Goal: Task Accomplishment & Management: Manage account settings

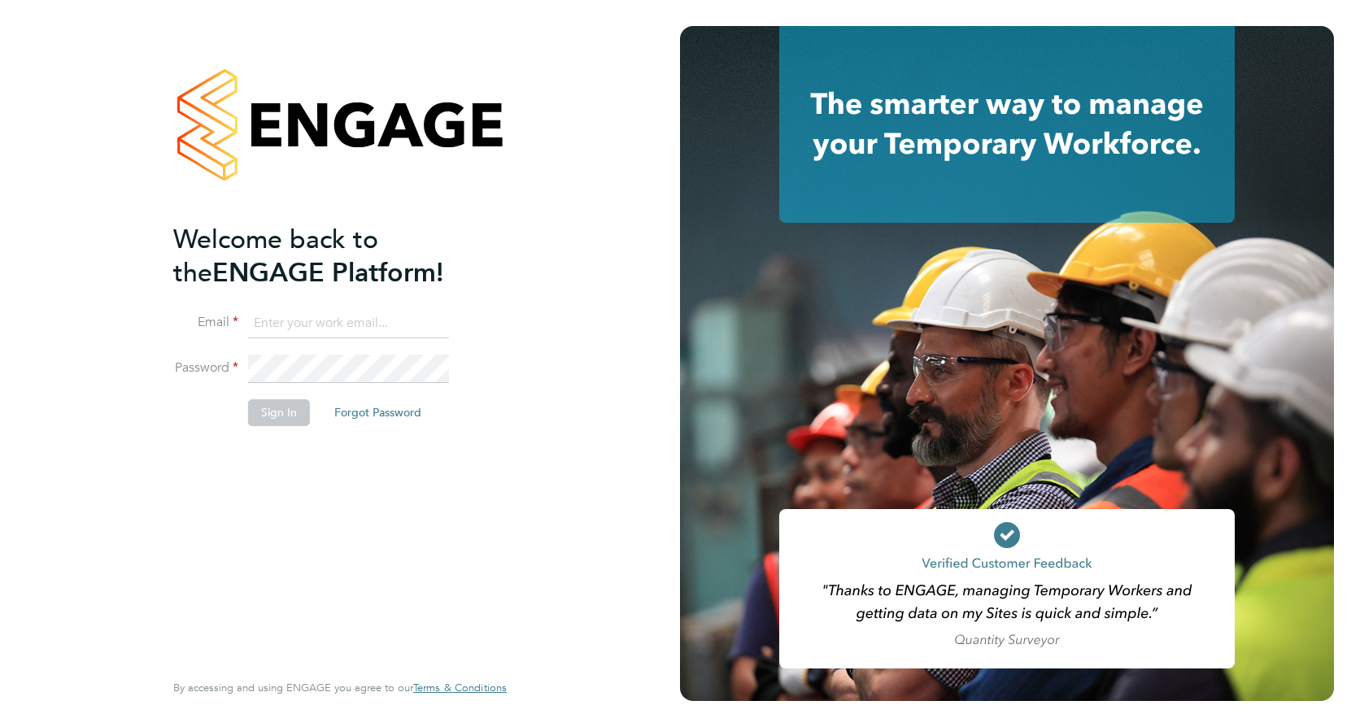
type input "[EMAIL_ADDRESS][DOMAIN_NAME]"
click at [281, 416] on button "Sign In" at bounding box center [279, 412] width 62 height 26
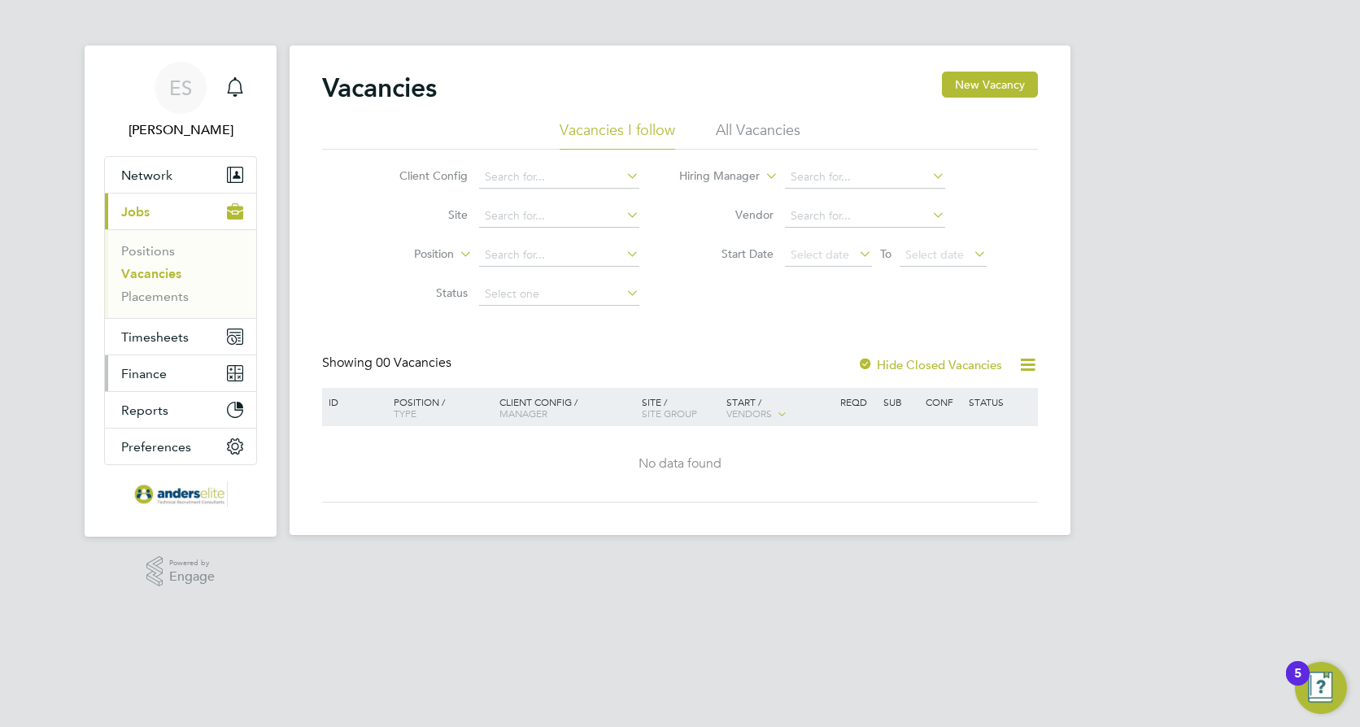
click at [177, 374] on button "Finance" at bounding box center [180, 373] width 151 height 36
click at [233, 371] on icon "Main navigation" at bounding box center [231, 369] width 7 height 7
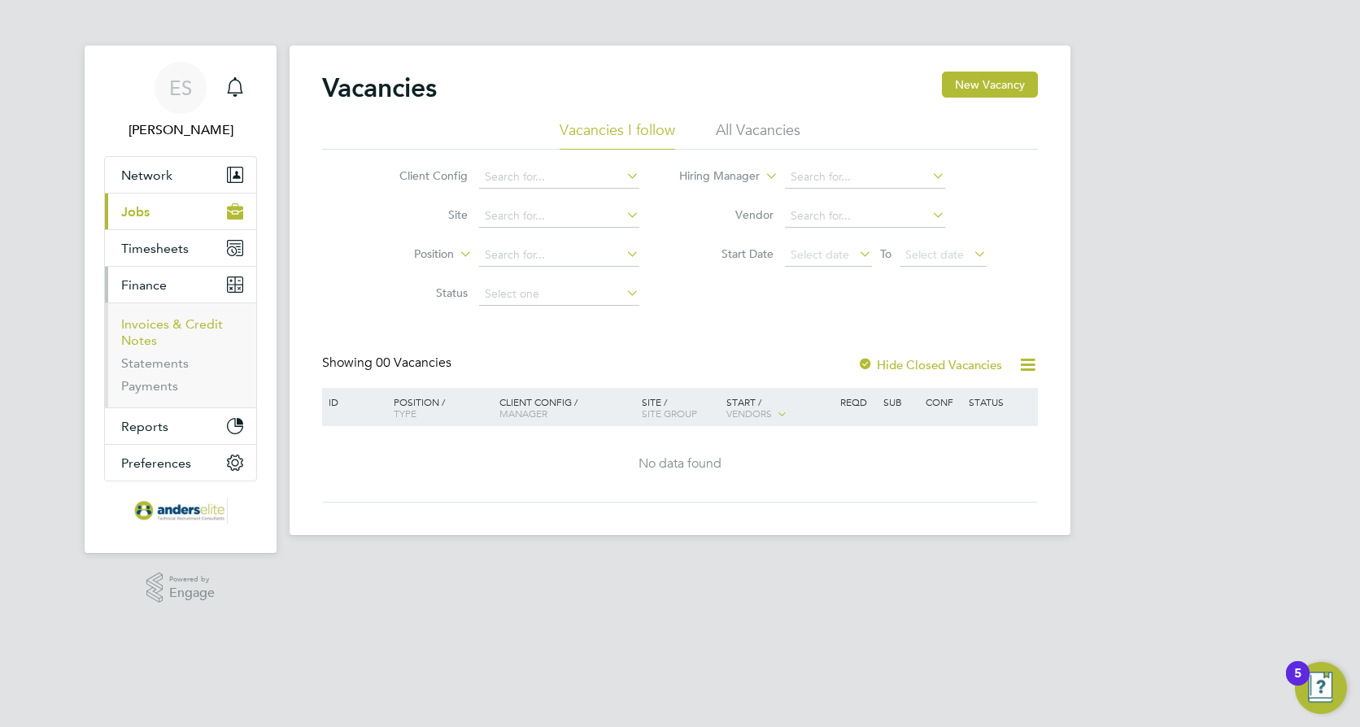
click at [163, 329] on link "Invoices & Credit Notes" at bounding box center [172, 332] width 102 height 32
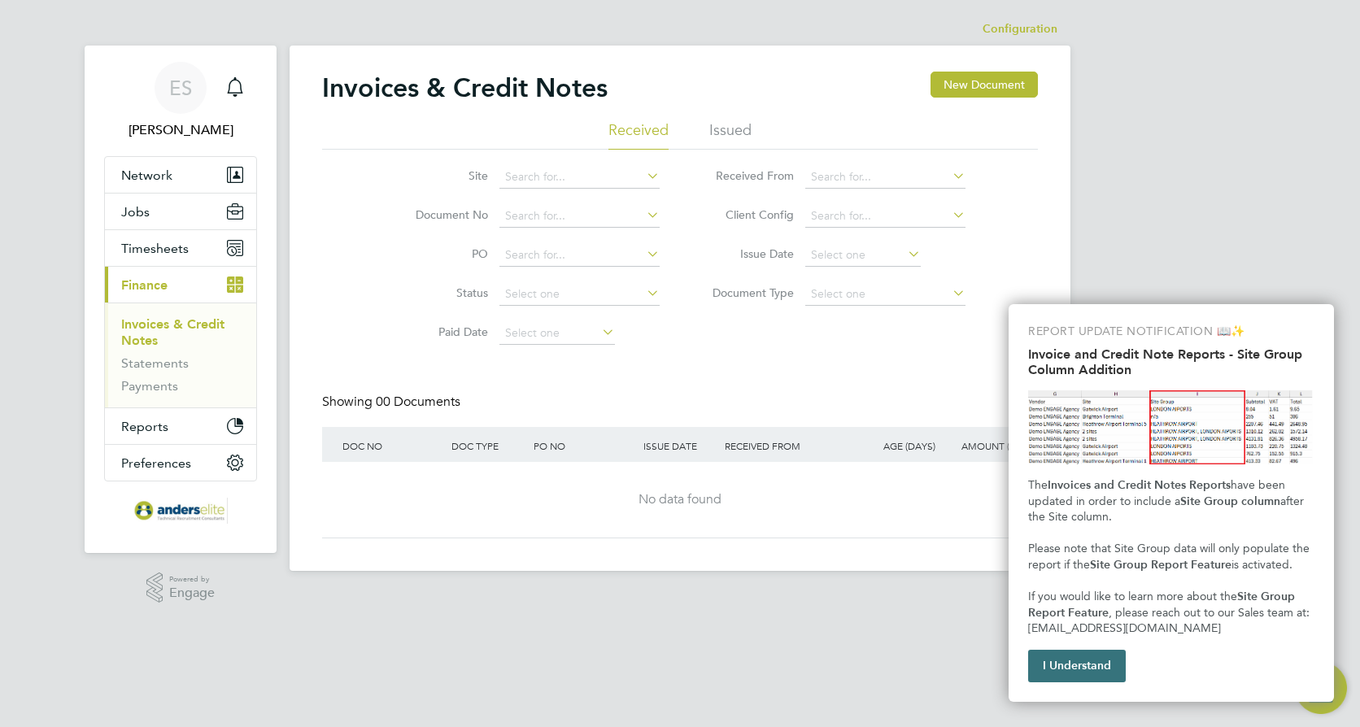
click at [1075, 656] on button "I Understand" at bounding box center [1077, 666] width 98 height 33
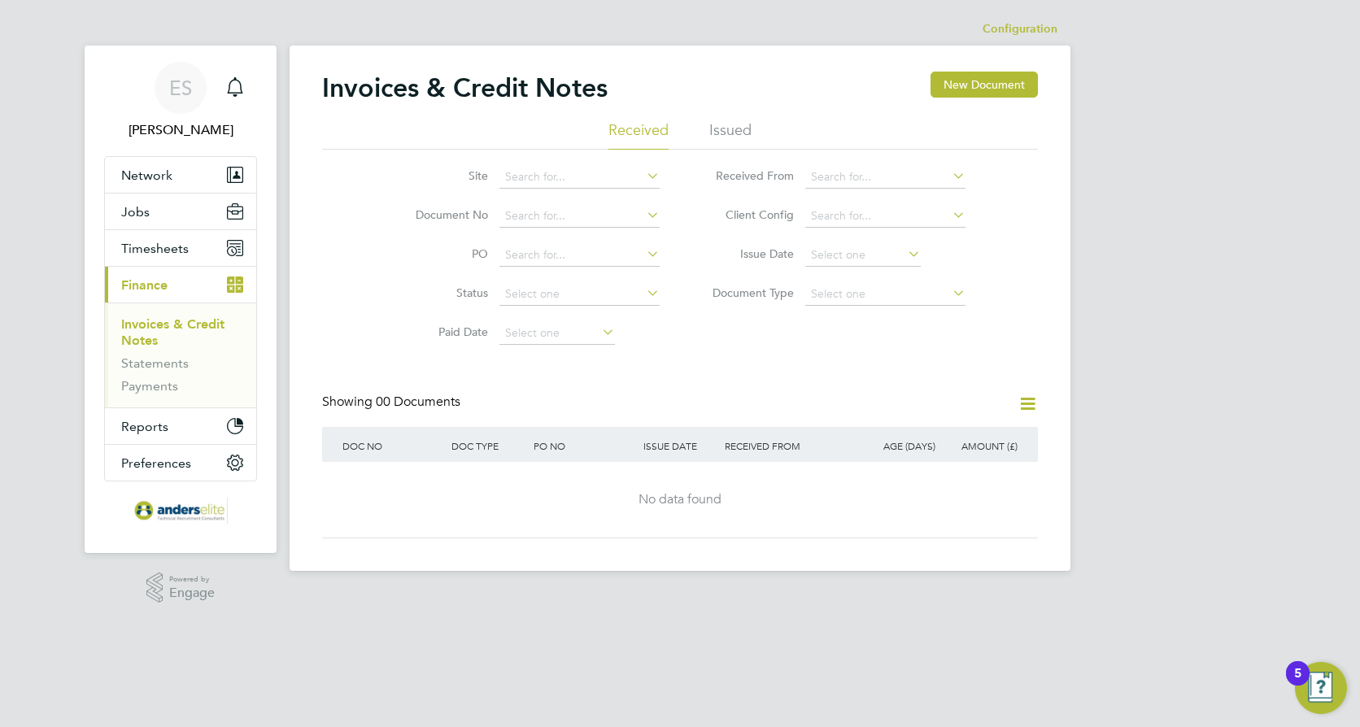
click at [730, 128] on li "Issued" at bounding box center [730, 134] width 42 height 29
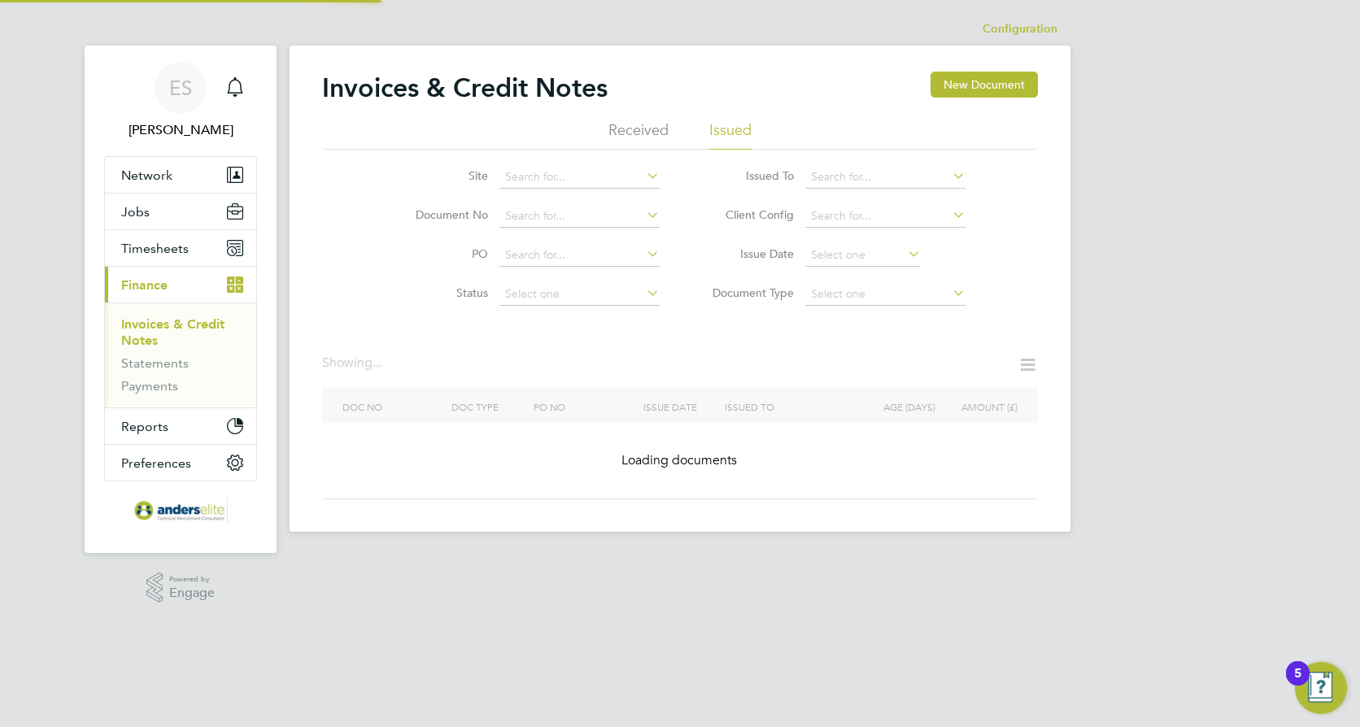
click at [949, 176] on icon at bounding box center [949, 175] width 0 height 23
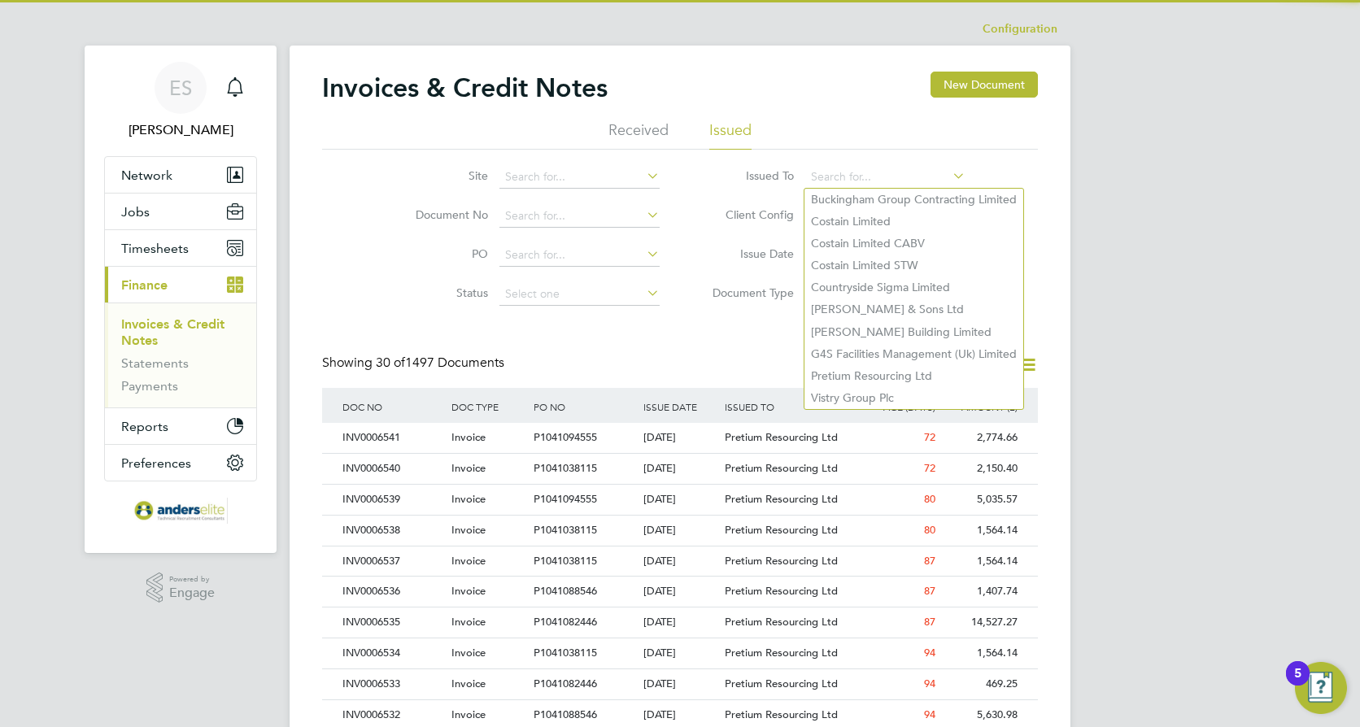
click at [949, 176] on icon at bounding box center [949, 175] width 0 height 23
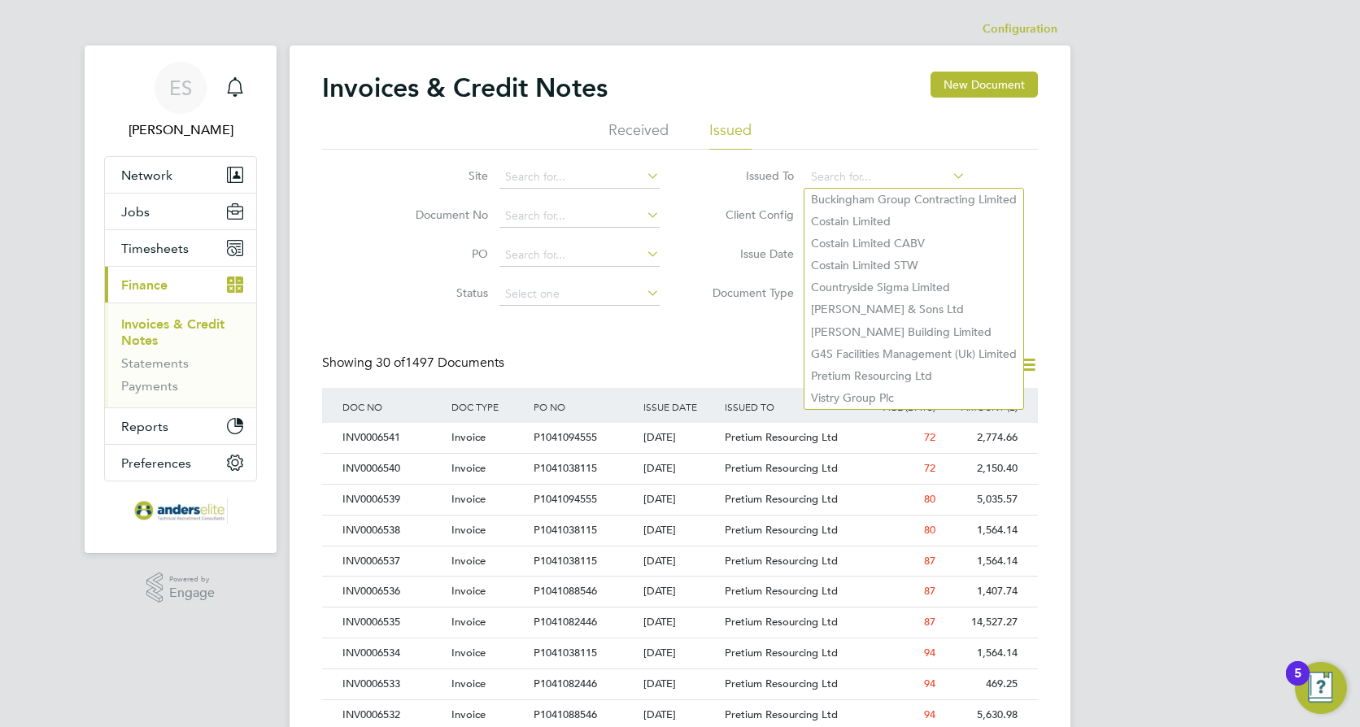
click at [1231, 242] on div "ES Elaine Smith Notifications Applications: Network Businesses Sites Workers Co…" at bounding box center [680, 727] width 1360 height 1454
